Goal: Check status

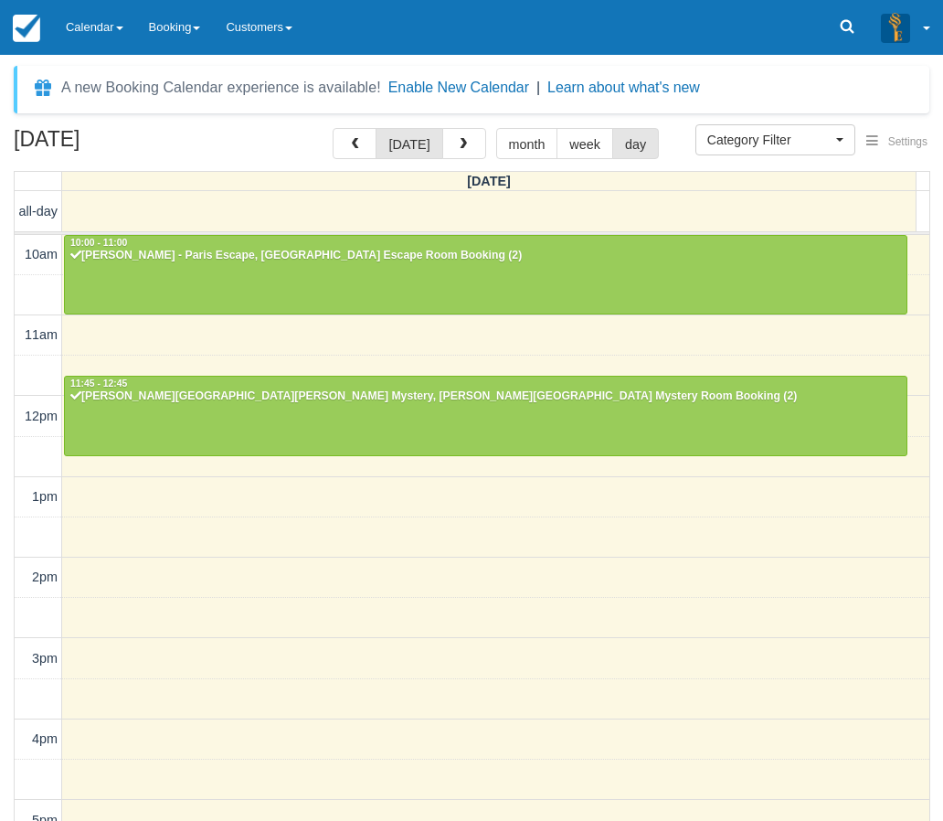
select select
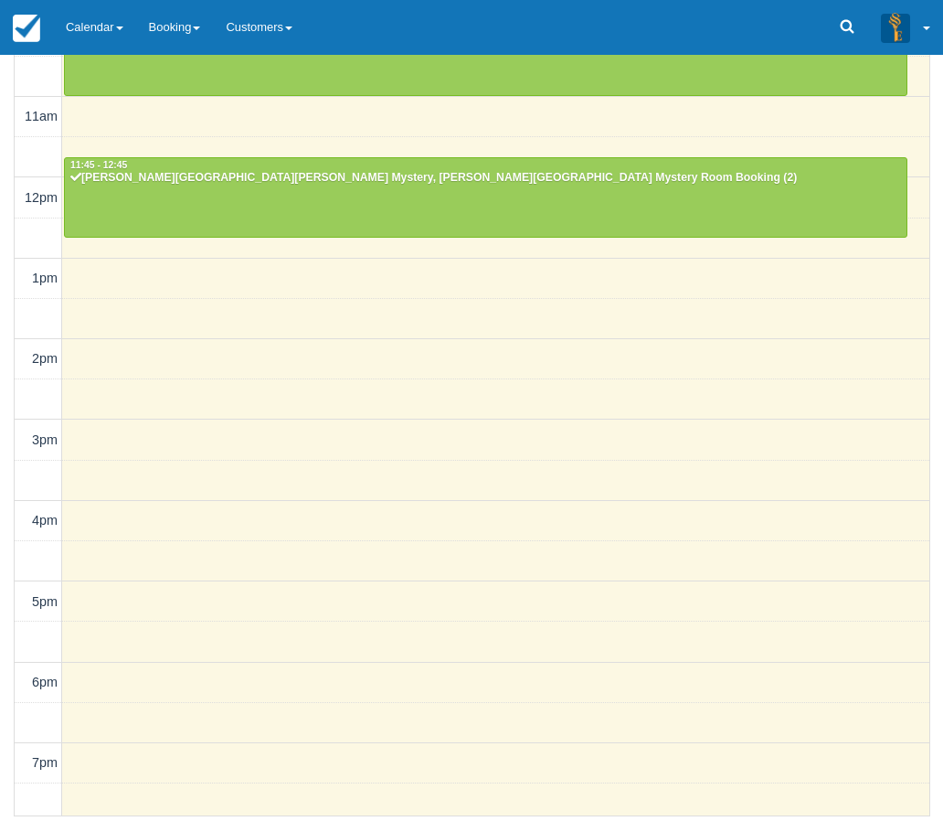
click at [9, 680] on div "[DATE] [DATE] month week day [DATE] all-day 10am 11am 12pm 1pm 2pm 3pm 4pm 5pm …" at bounding box center [471, 363] width 943 height 907
click at [90, 27] on link "Calendar" at bounding box center [94, 27] width 83 height 55
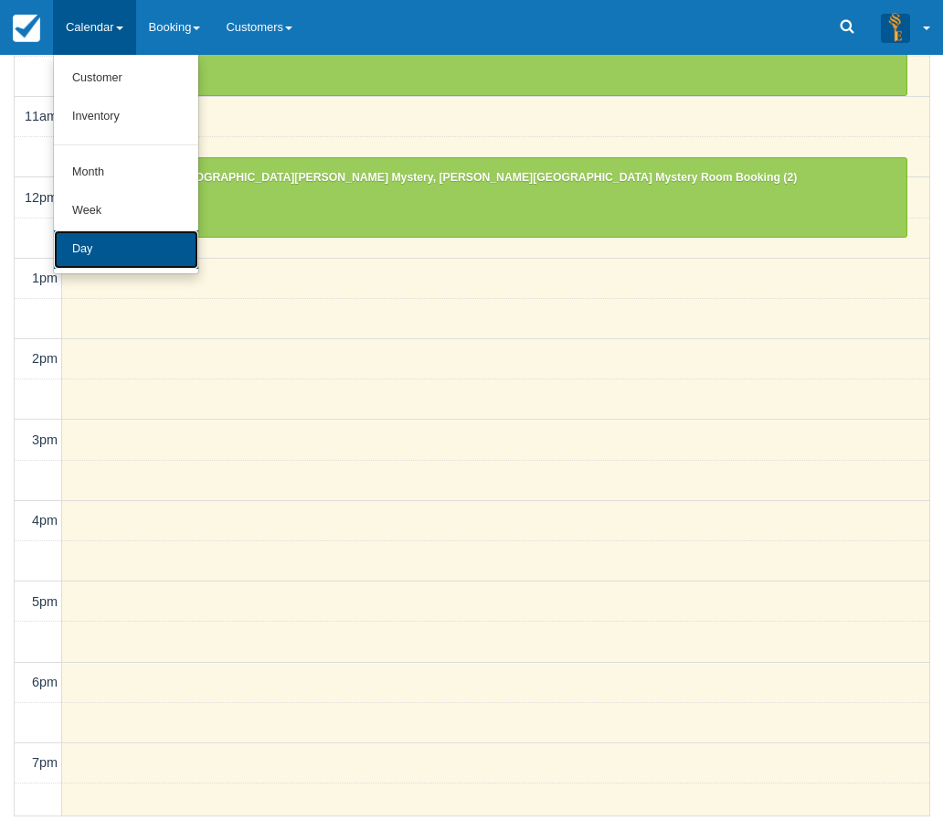
click at [100, 249] on link "Day" at bounding box center [126, 249] width 144 height 38
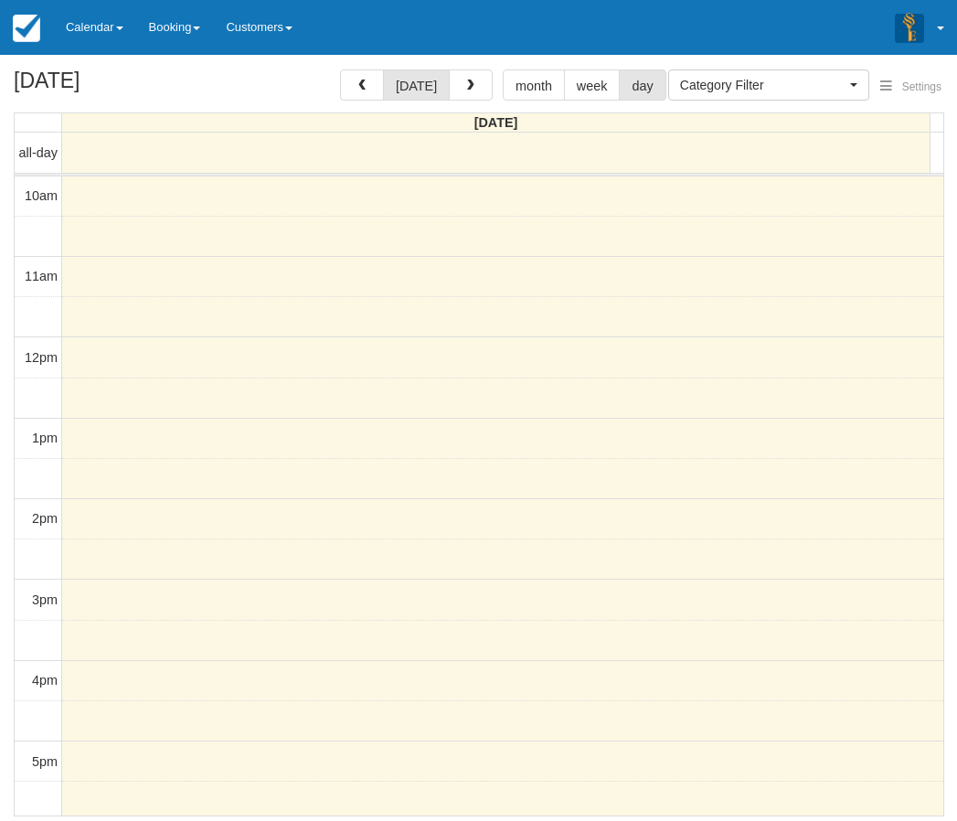
select select
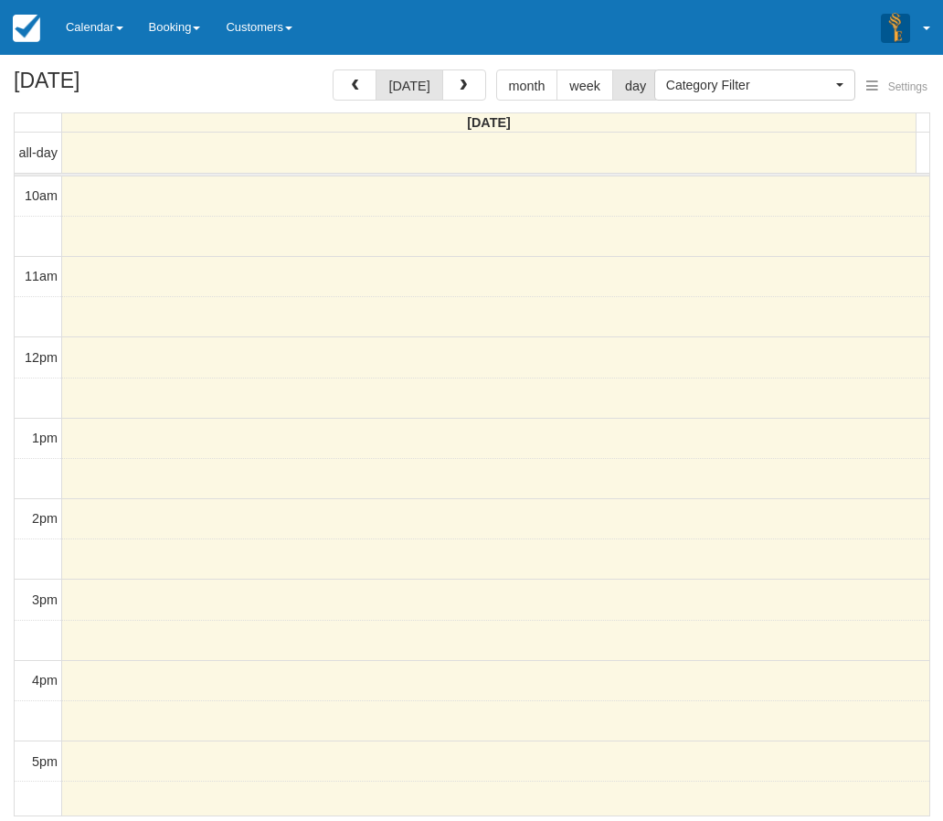
scroll to position [370, 0]
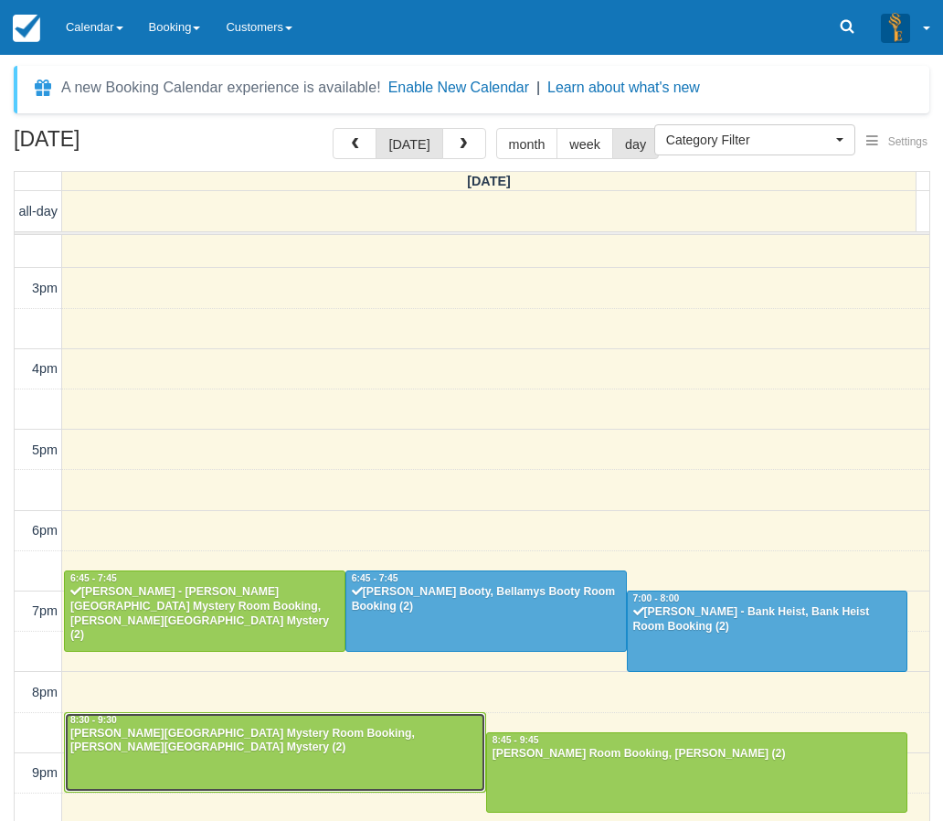
click at [208, 763] on div at bounding box center [275, 752] width 420 height 79
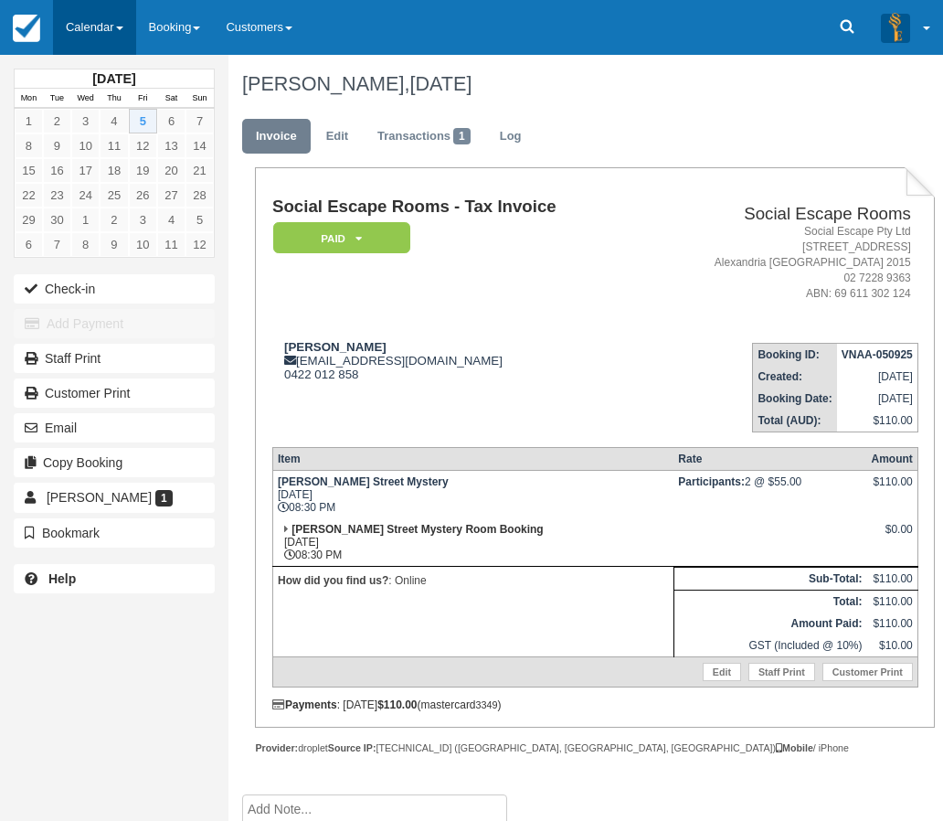
click at [101, 34] on link "Calendar" at bounding box center [94, 27] width 83 height 55
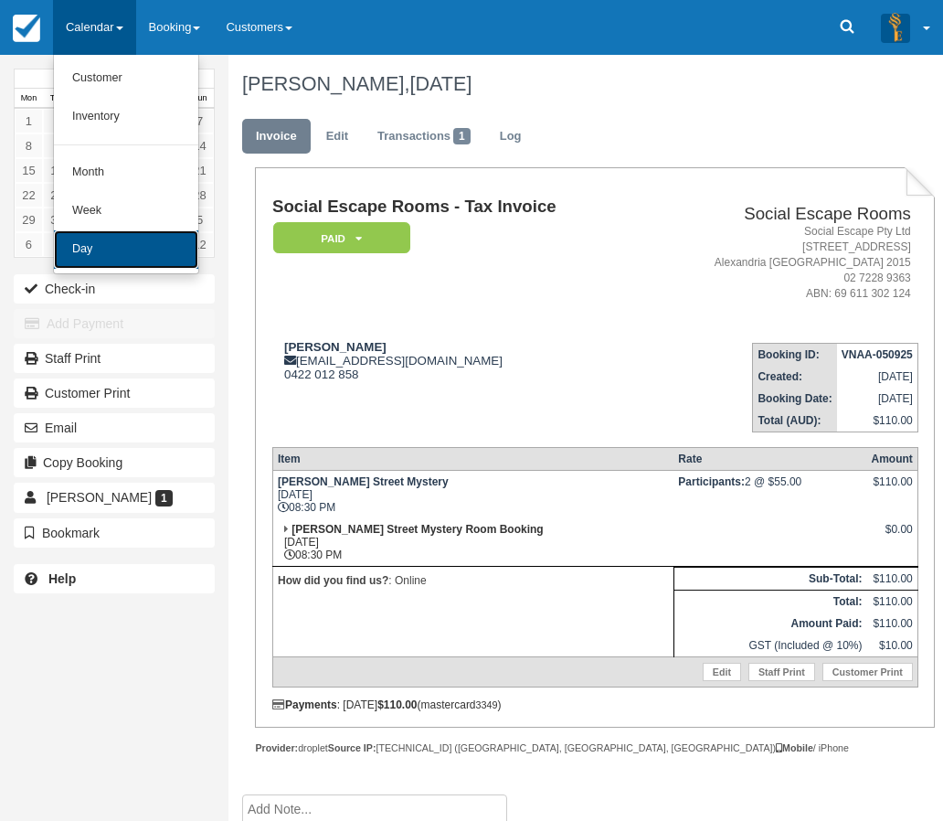
click at [90, 254] on link "Day" at bounding box center [126, 249] width 144 height 38
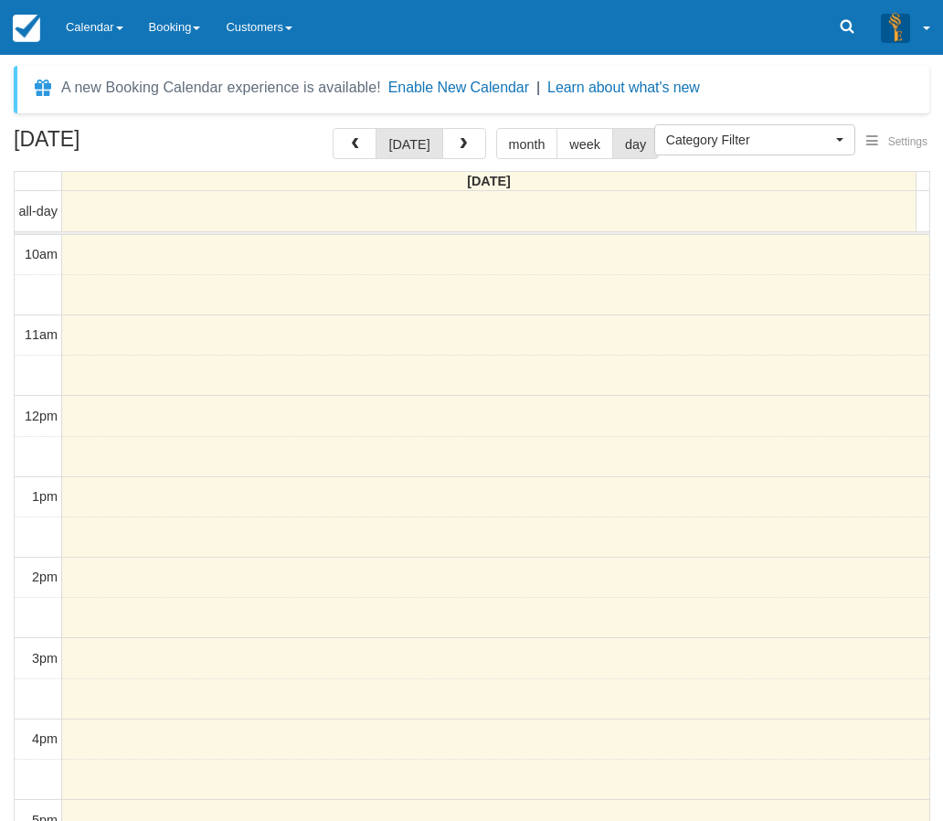
select select
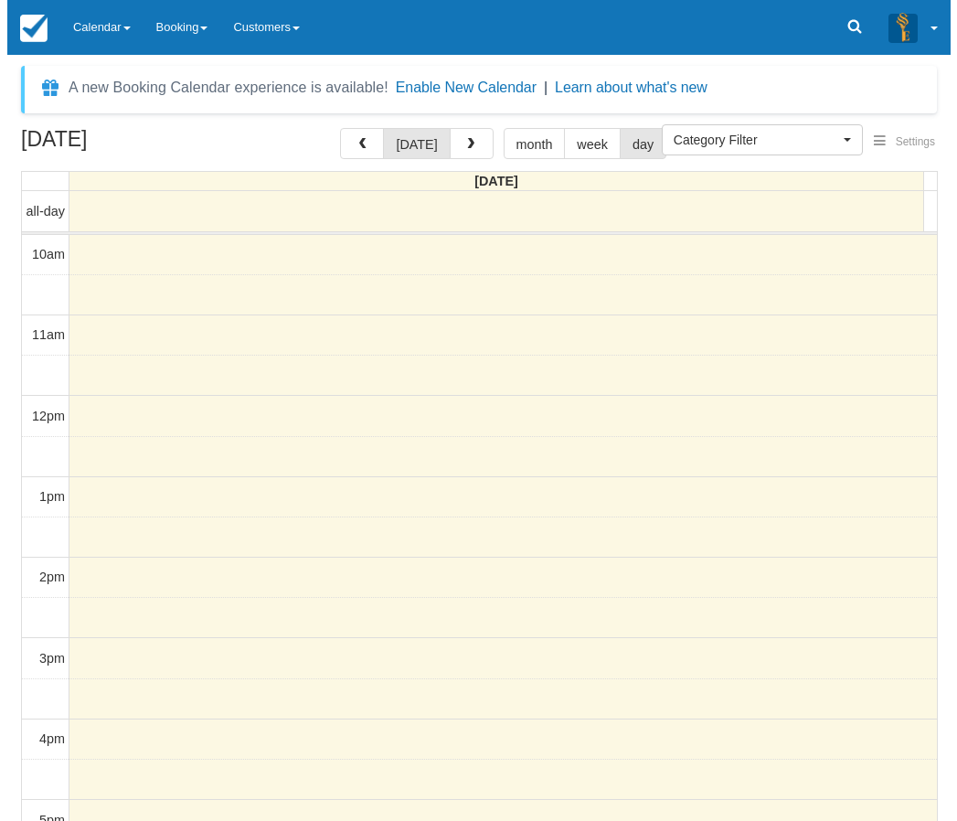
scroll to position [370, 0]
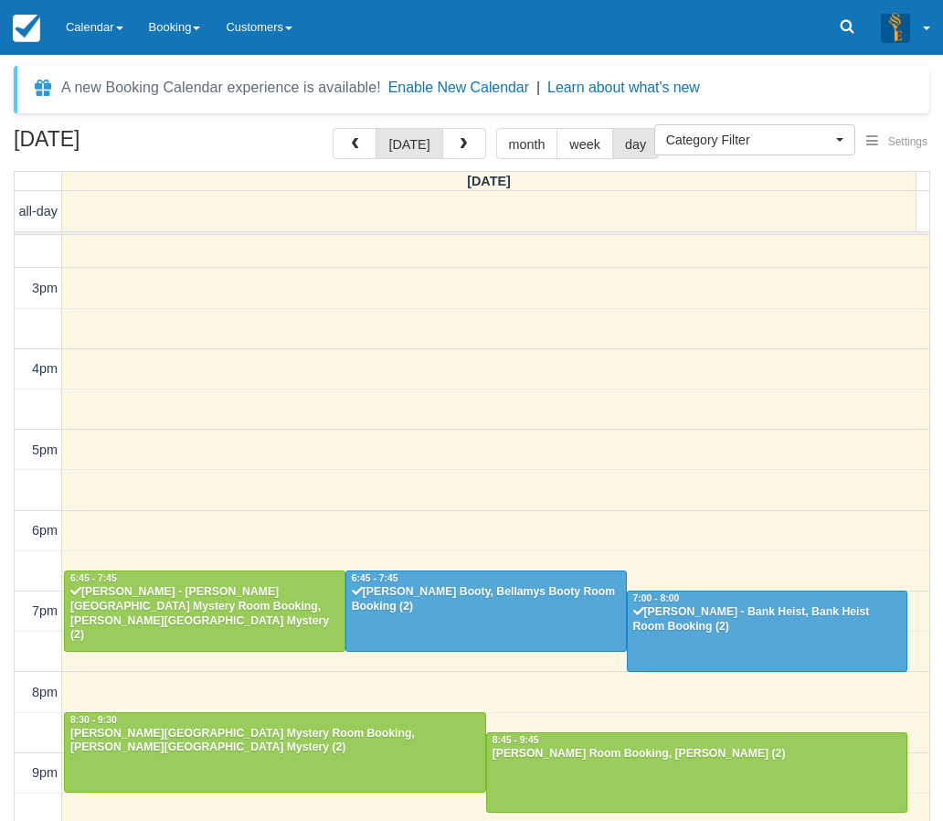
click at [408, 372] on div "10am 11am 12pm 1pm 2pm 3pm 4pm 5pm 6pm 7pm 8pm 9pm 10pm 6:45 - 7:[GEOGRAPHIC_DA…" at bounding box center [472, 369] width 915 height 1009
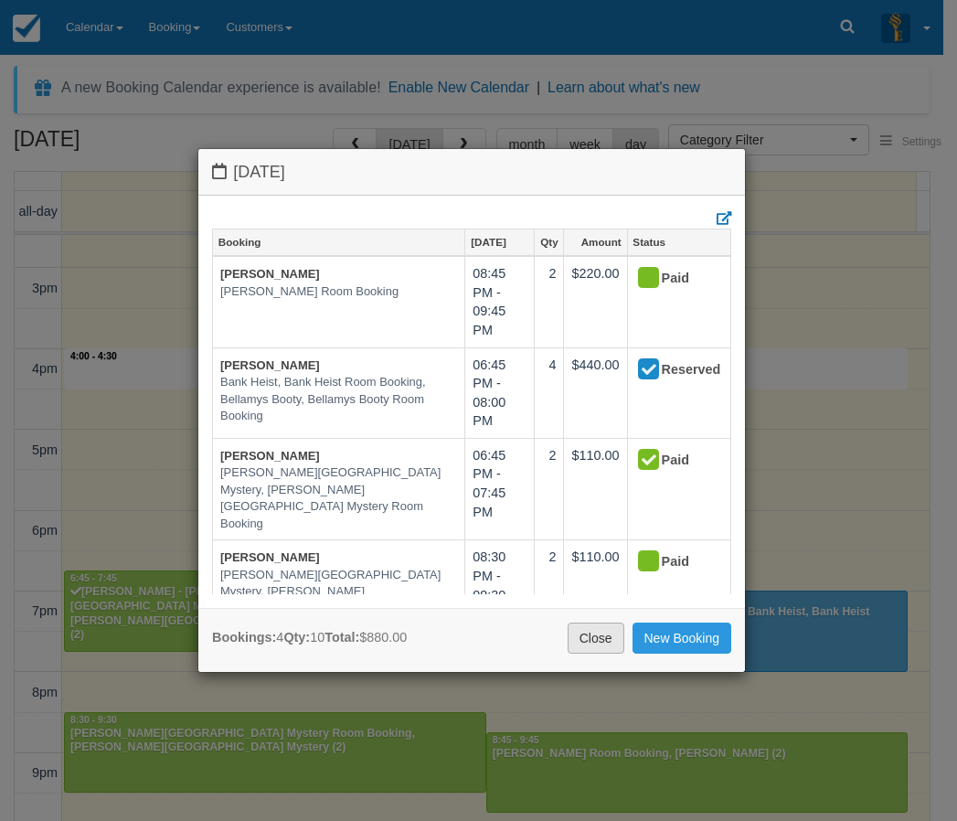
click at [594, 634] on link "Close" at bounding box center [596, 637] width 57 height 31
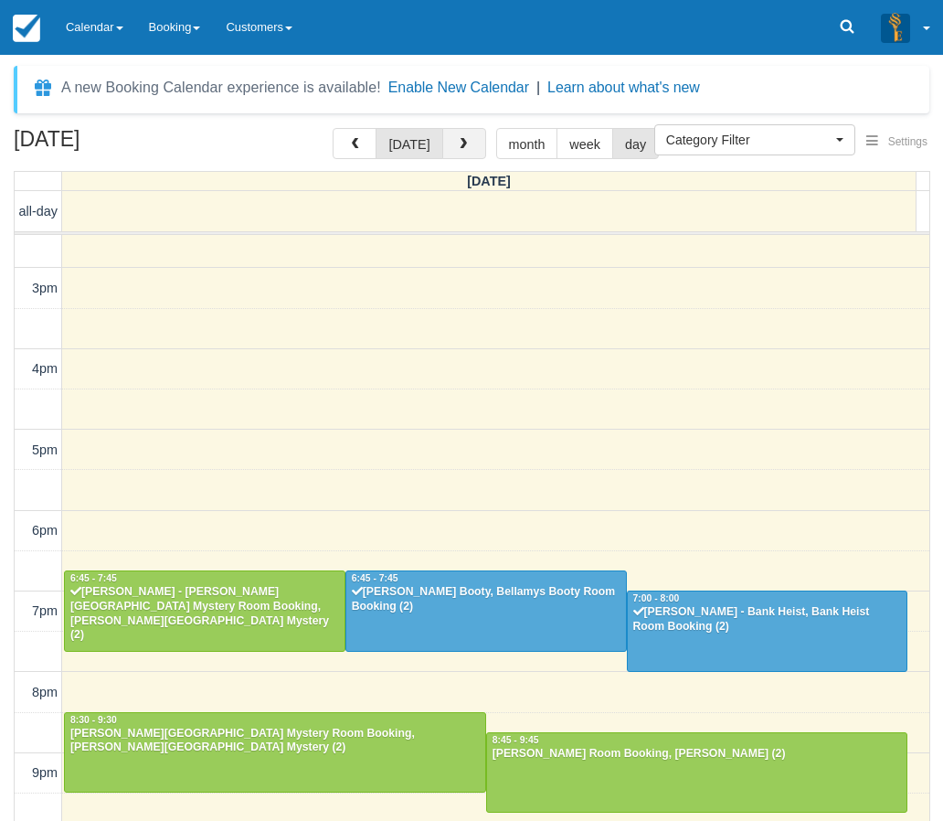
click at [457, 145] on span "button" at bounding box center [463, 144] width 13 height 13
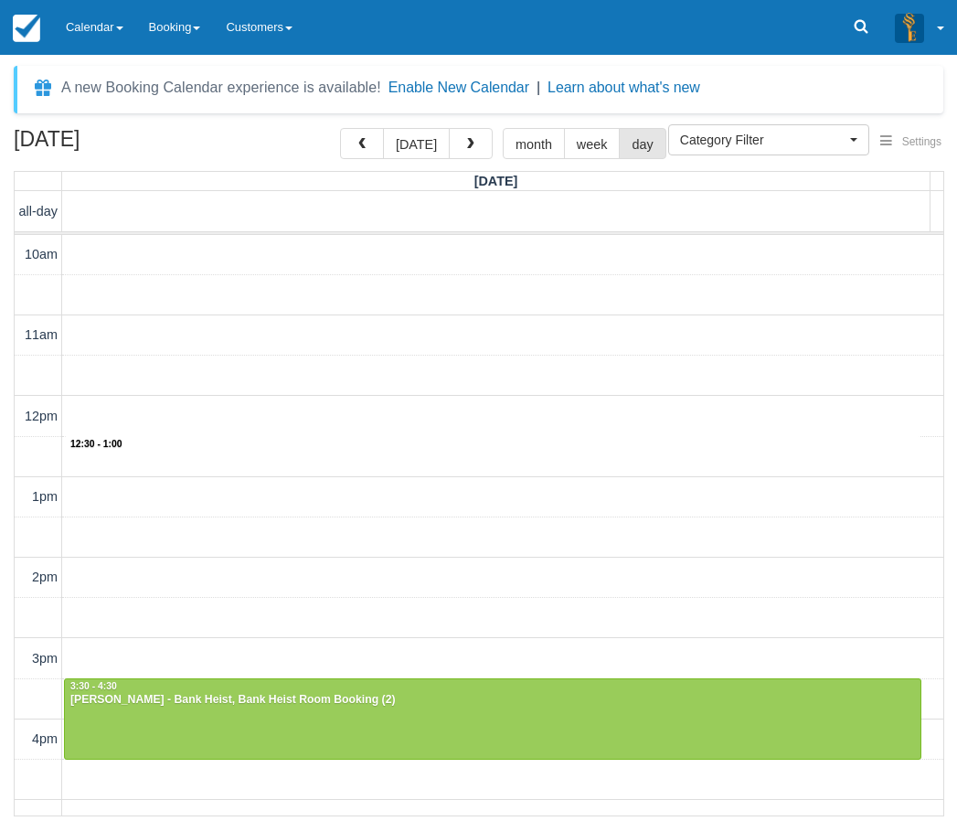
click at [416, 444] on div "10am 11am 12pm 1pm 2pm 3pm 4pm 5pm 6pm 7pm 8pm 9pm 10pm 12:30 - 1:00 3:30 - 4:3…" at bounding box center [479, 739] width 928 height 1009
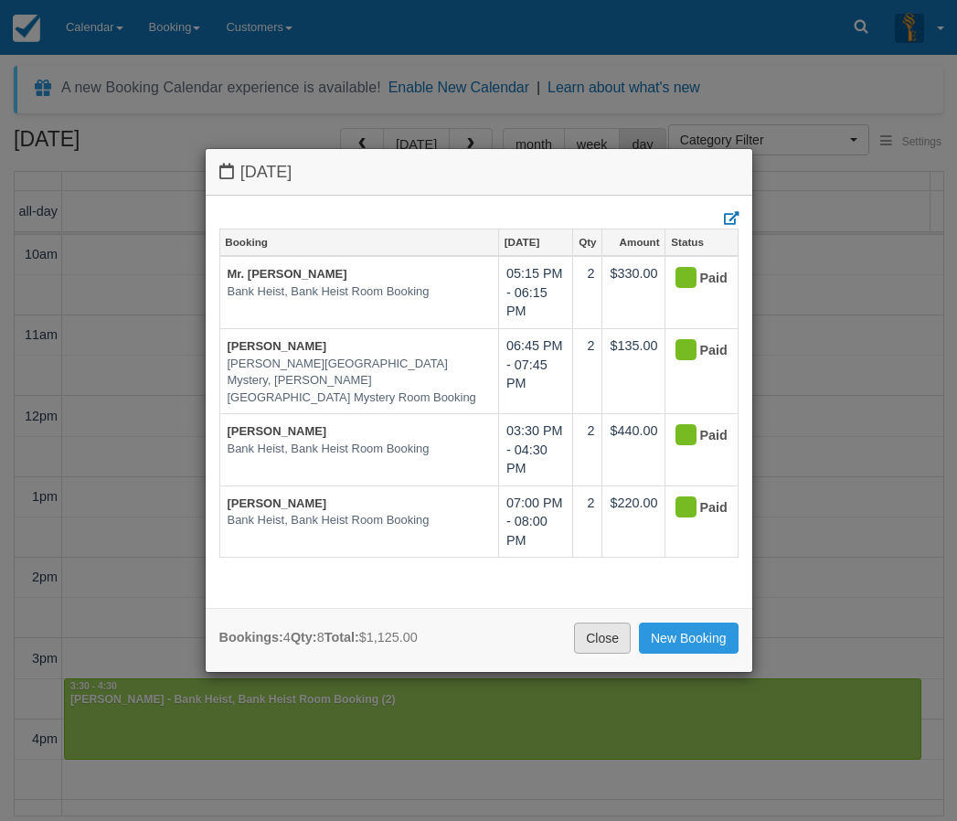
click at [608, 628] on link "Close" at bounding box center [602, 637] width 57 height 31
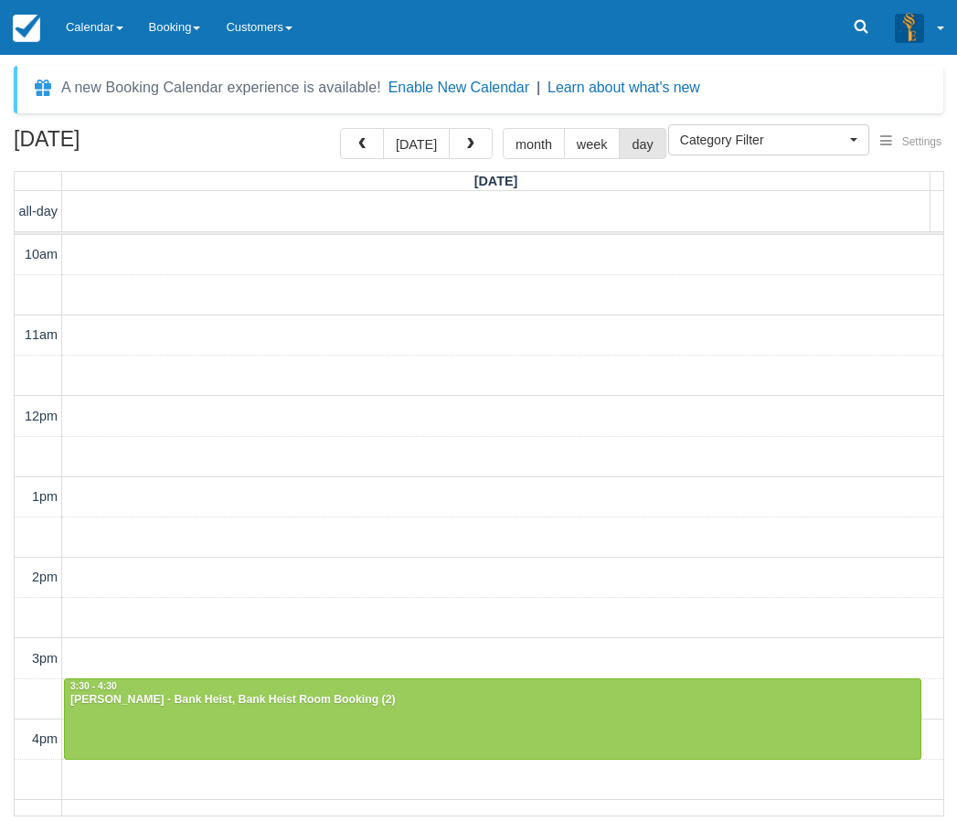
click at [4, 544] on div "September 6, 2025 today month week day Saturday all-day 10am 11am 12pm 1pm 2pm …" at bounding box center [478, 472] width 957 height 688
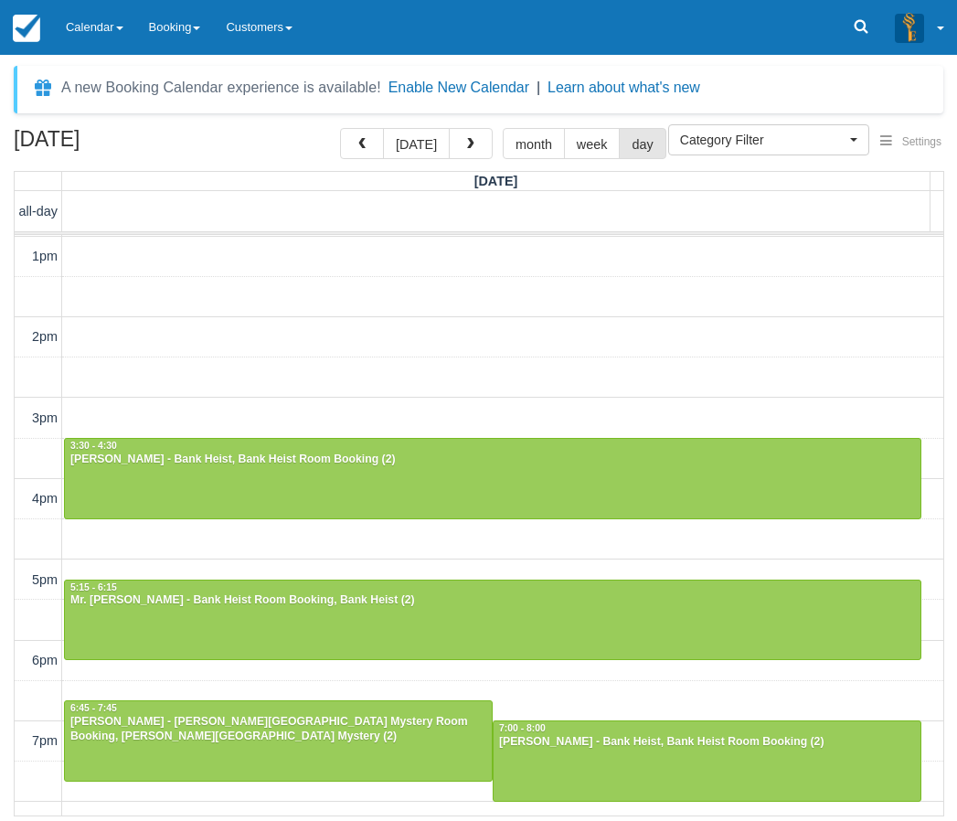
scroll to position [274, 0]
